Goal: Information Seeking & Learning: Learn about a topic

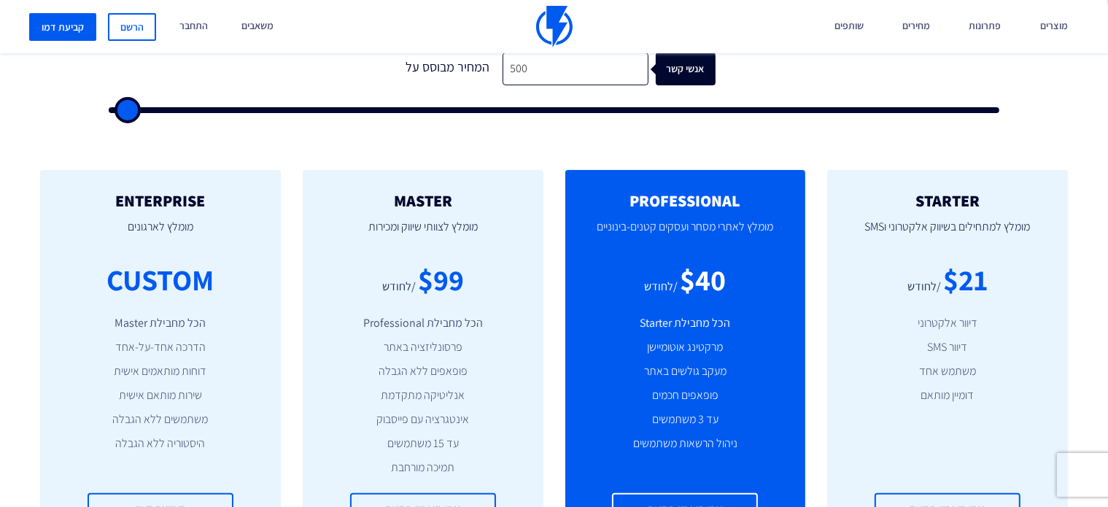
scroll to position [584, 0]
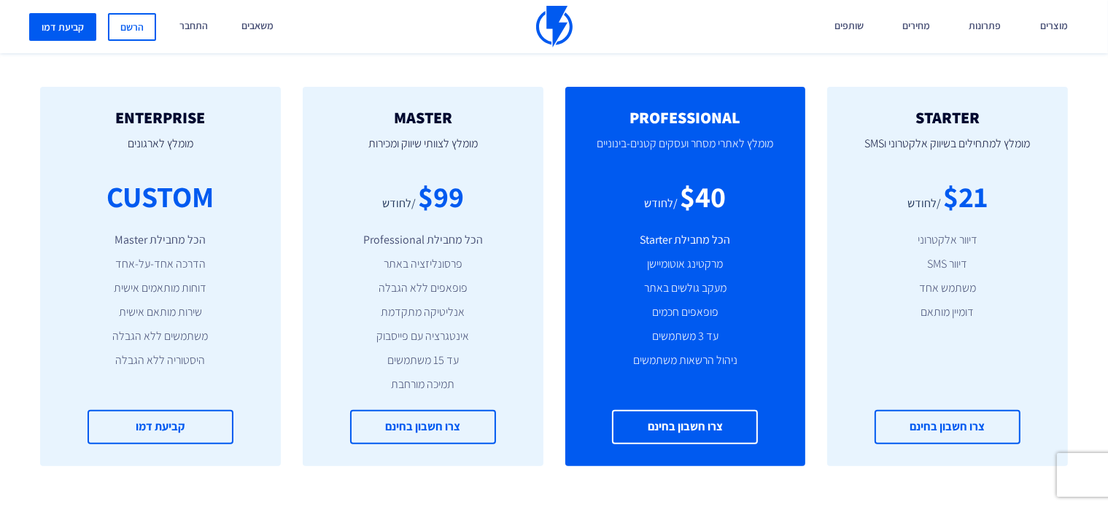
click at [428, 249] on ul "הכל מחבילת Professional פרסונליזציה באתר פופאפים ללא הגבלה אנליטיקה מתקדמת אינט…" at bounding box center [423, 312] width 197 height 161
click at [434, 213] on div "$99" at bounding box center [441, 197] width 46 height 42
drag, startPoint x: 458, startPoint y: 191, endPoint x: 324, endPoint y: 180, distance: 134.7
click at [324, 180] on div "MASTER מומלץ לצוותי שיווק ומכירות $99 /לחודש הכל מחבילת Professional פרסונליזצי…" at bounding box center [423, 276] width 241 height 379
click at [411, 173] on p "מומלץ לצוותי שיווק ומכירות" at bounding box center [423, 151] width 197 height 50
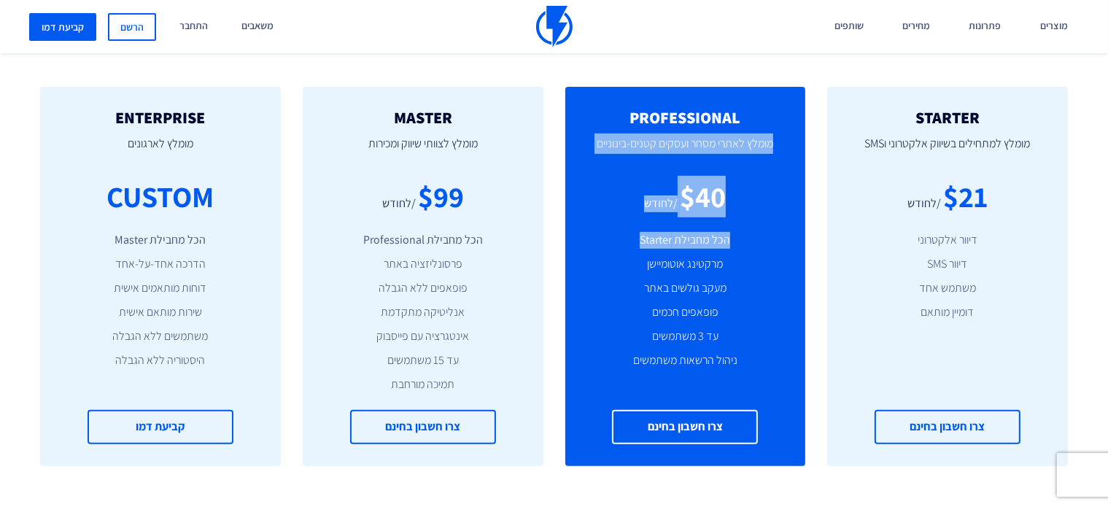
drag, startPoint x: 772, startPoint y: 139, endPoint x: 625, endPoint y: 228, distance: 172.2
click at [625, 228] on div "PROFESSIONAL מומלץ לאתרי מסחר ועסקים קטנים-בינוניים $40 /לחודש הכל מחבילת Start…" at bounding box center [685, 276] width 241 height 379
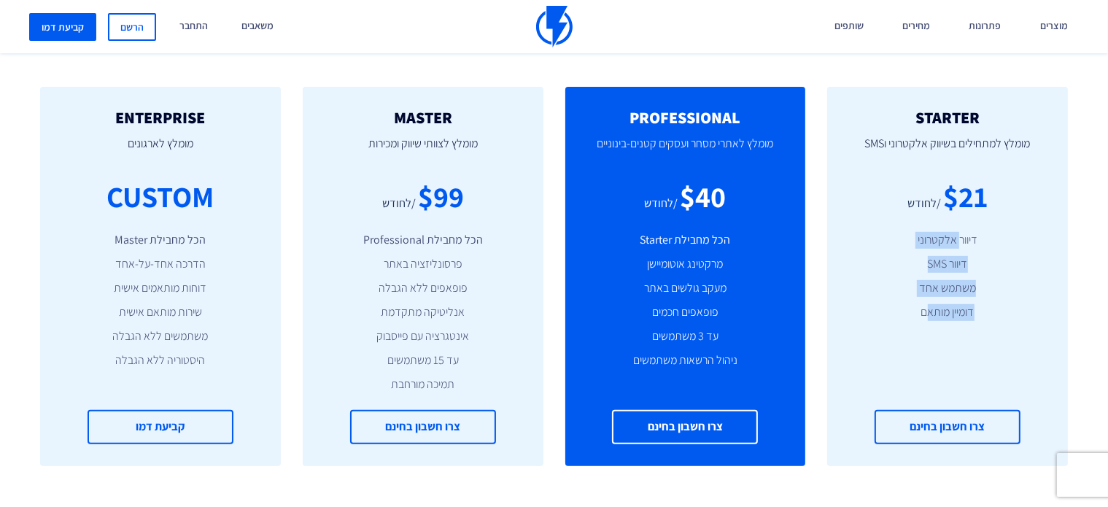
drag, startPoint x: 924, startPoint y: 306, endPoint x: 959, endPoint y: 225, distance: 89.2
click at [959, 225] on div "STARTER מומלץ למתחילים בשיווק אלקטרוני וSMS $21 /לחודש דיוור אלקטרוני דיוור SMS…" at bounding box center [947, 276] width 241 height 379
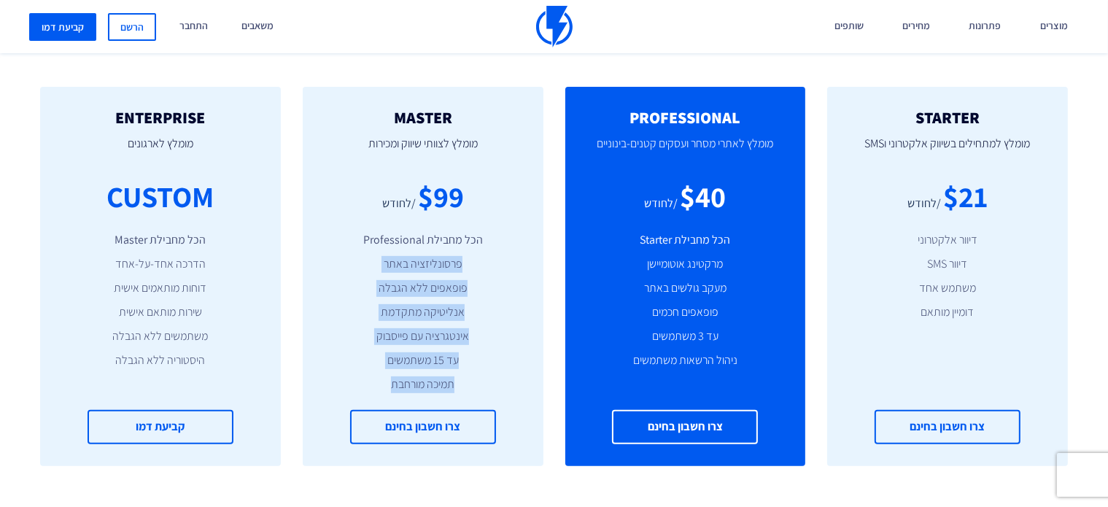
drag, startPoint x: 389, startPoint y: 381, endPoint x: 473, endPoint y: 255, distance: 151.6
click at [473, 255] on ul "הכל מחבילת Professional פרסונליזציה באתר פופאפים ללא הגבלה אנליטיקה מתקדמת אינט…" at bounding box center [423, 312] width 197 height 161
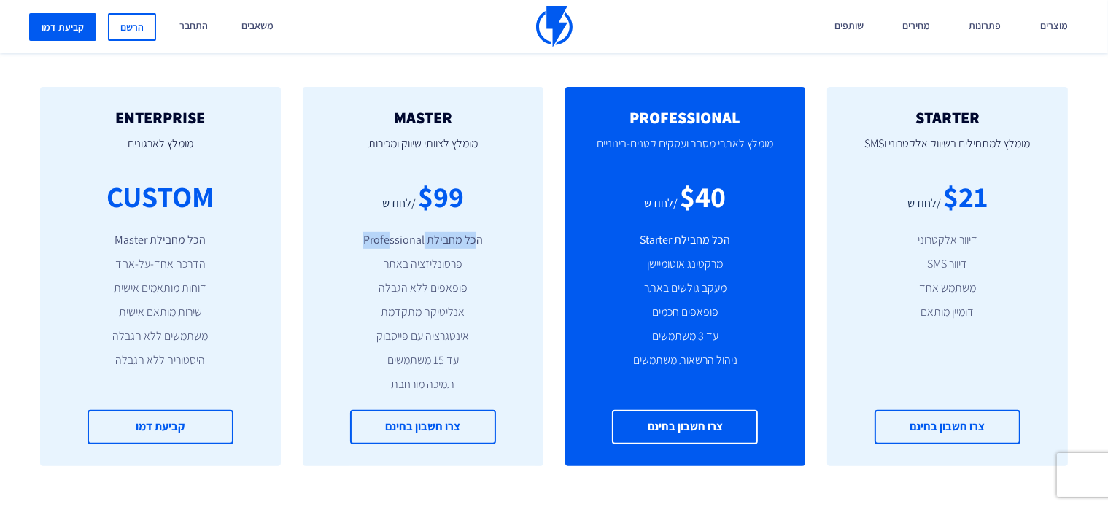
drag, startPoint x: 473, startPoint y: 237, endPoint x: 387, endPoint y: 239, distance: 86.1
click at [387, 239] on li "הכל מחבילת Professional" at bounding box center [423, 240] width 197 height 17
drag, startPoint x: 446, startPoint y: 253, endPoint x: 419, endPoint y: 255, distance: 26.4
click at [422, 255] on ul "הכל מחבילת Professional פרסונליזציה באתר פופאפים ללא הגבלה אנליטיקה מתקדמת אינט…" at bounding box center [423, 312] width 197 height 161
click at [430, 274] on ul "הכל מחבילת Professional פרסונליזציה באתר פופאפים ללא הגבלה אנליטיקה מתקדמת אינט…" at bounding box center [423, 312] width 197 height 161
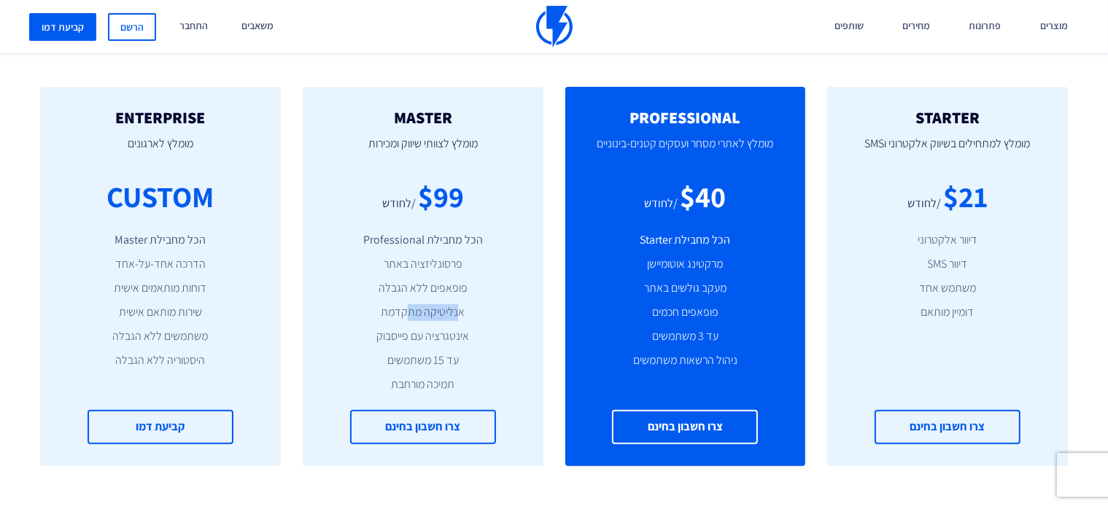
drag, startPoint x: 458, startPoint y: 308, endPoint x: 409, endPoint y: 308, distance: 49.6
click at [409, 308] on li "אנליטיקה מתקדמת" at bounding box center [423, 312] width 197 height 17
drag, startPoint x: 463, startPoint y: 336, endPoint x: 409, endPoint y: 329, distance: 53.7
click at [419, 330] on li "אינטגרציה עם פייסבוק" at bounding box center [423, 336] width 197 height 17
drag, startPoint x: 457, startPoint y: 355, endPoint x: 414, endPoint y: 352, distance: 43.2
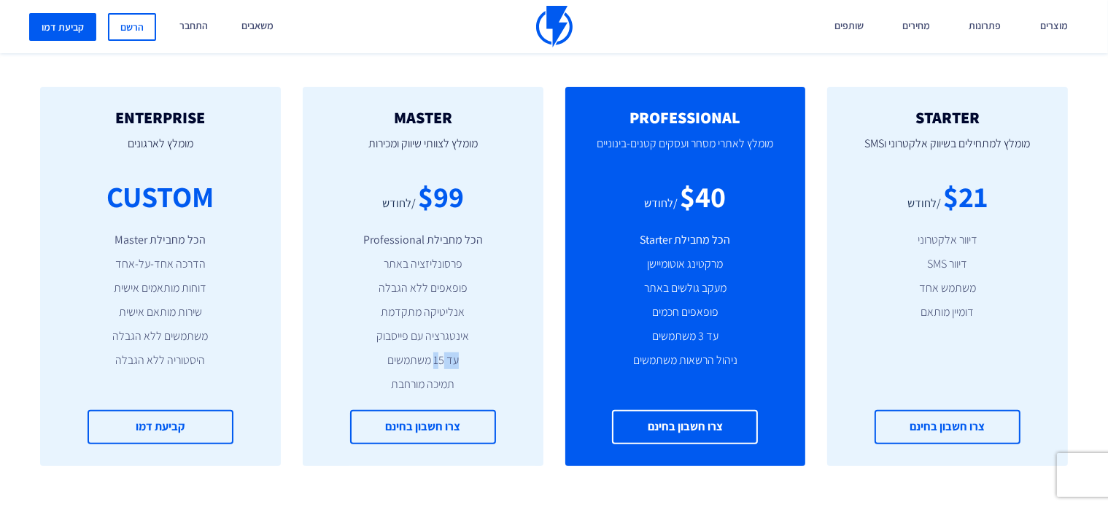
click at [417, 352] on li "עד 15 משתמשים" at bounding box center [423, 360] width 197 height 17
click at [411, 380] on li "תמיכה מורחבת" at bounding box center [423, 384] width 197 height 17
click at [410, 380] on li "תמיכה מורחבת" at bounding box center [423, 384] width 197 height 17
click at [927, 34] on link "מחירים" at bounding box center [917, 26] width 50 height 53
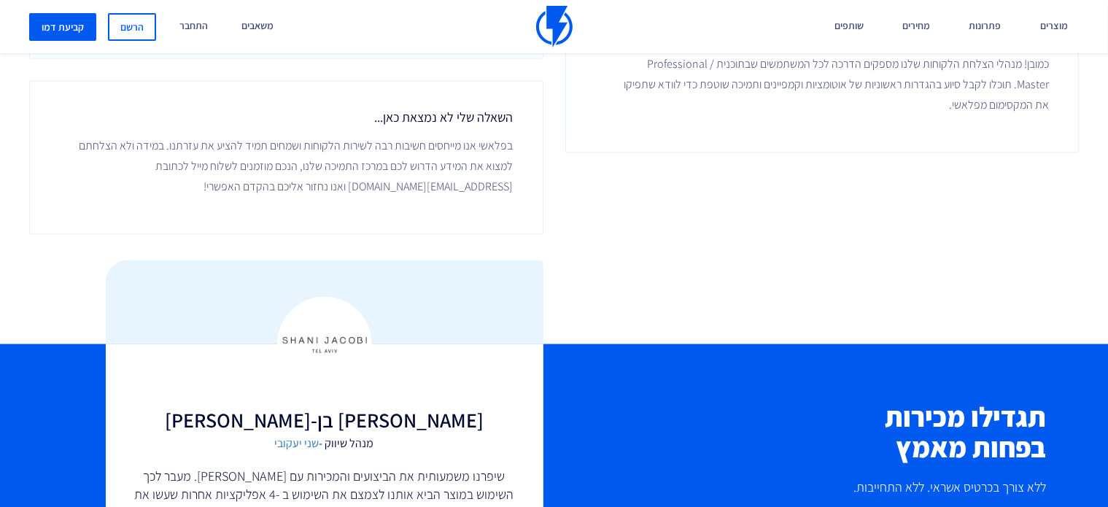
scroll to position [2897, 0]
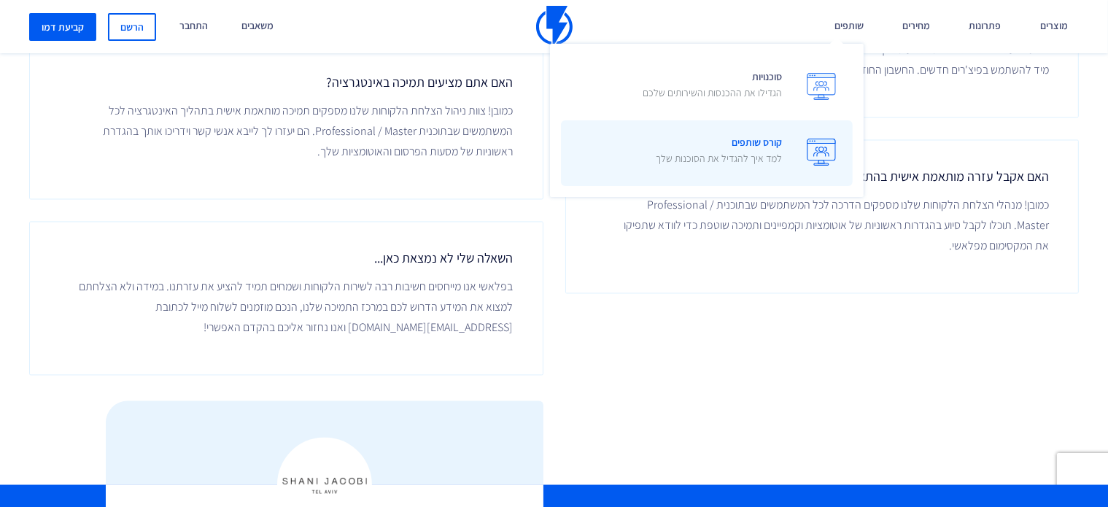
click at [827, 158] on img at bounding box center [821, 152] width 29 height 27
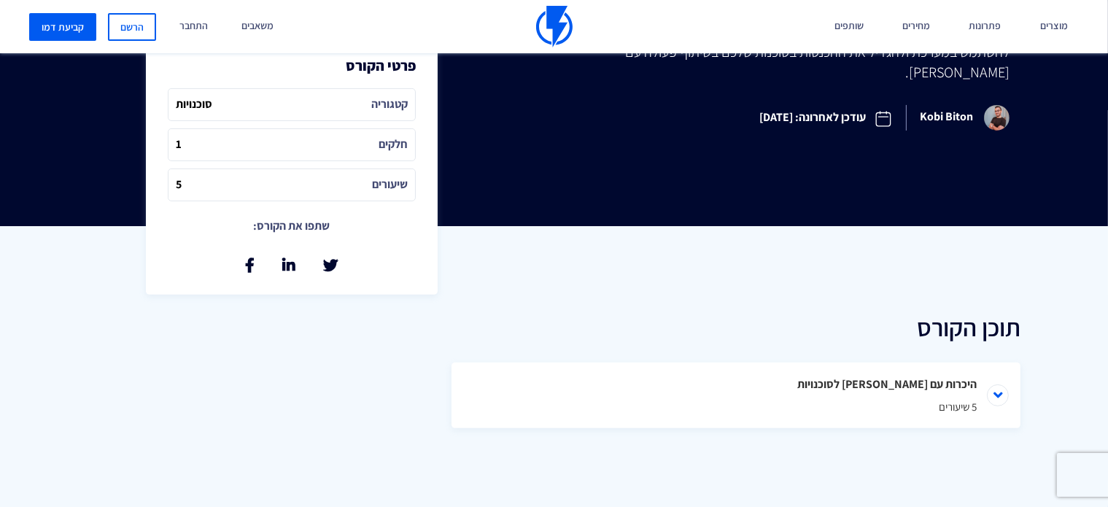
scroll to position [584, 0]
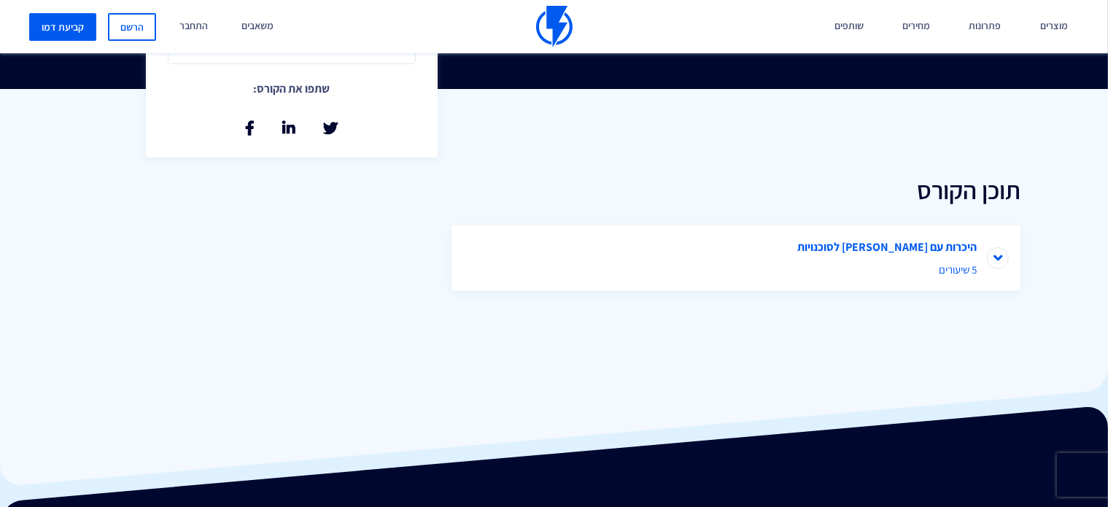
click at [998, 264] on li "היכרות עם פלאשי לסוכנויות 5 שיעורים" at bounding box center [736, 258] width 569 height 66
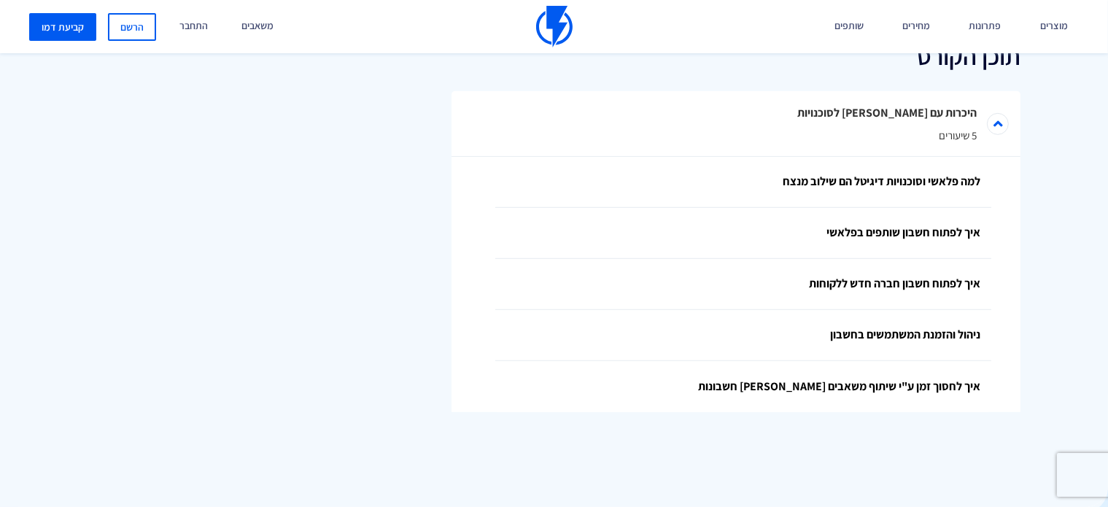
scroll to position [692, 0]
